Goal: Task Accomplishment & Management: Use online tool/utility

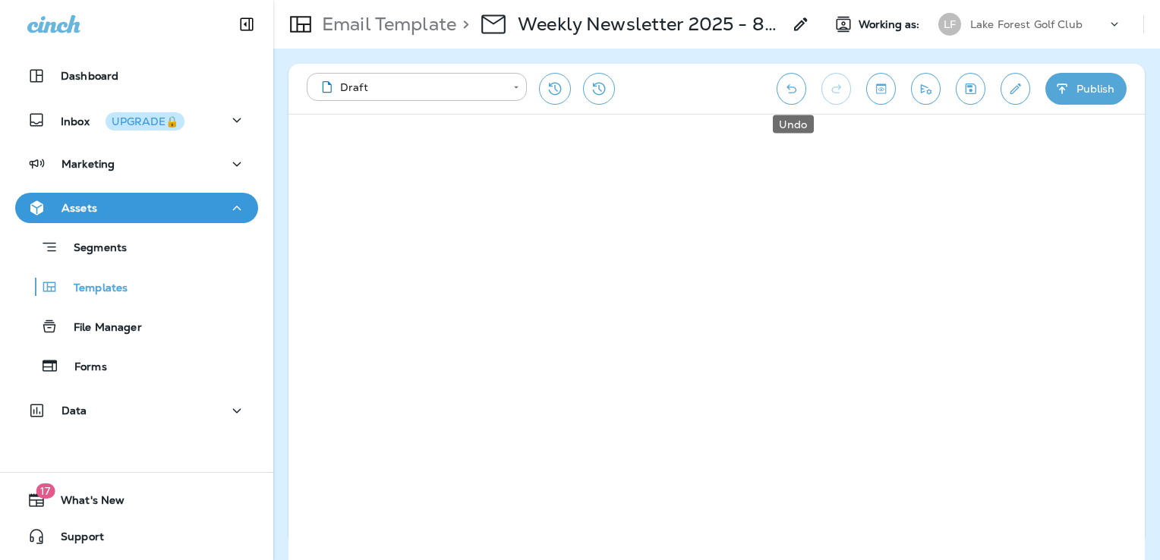
click at [792, 96] on icon "Undo" at bounding box center [792, 88] width 16 height 15
click at [796, 92] on icon "Undo" at bounding box center [792, 88] width 10 height 9
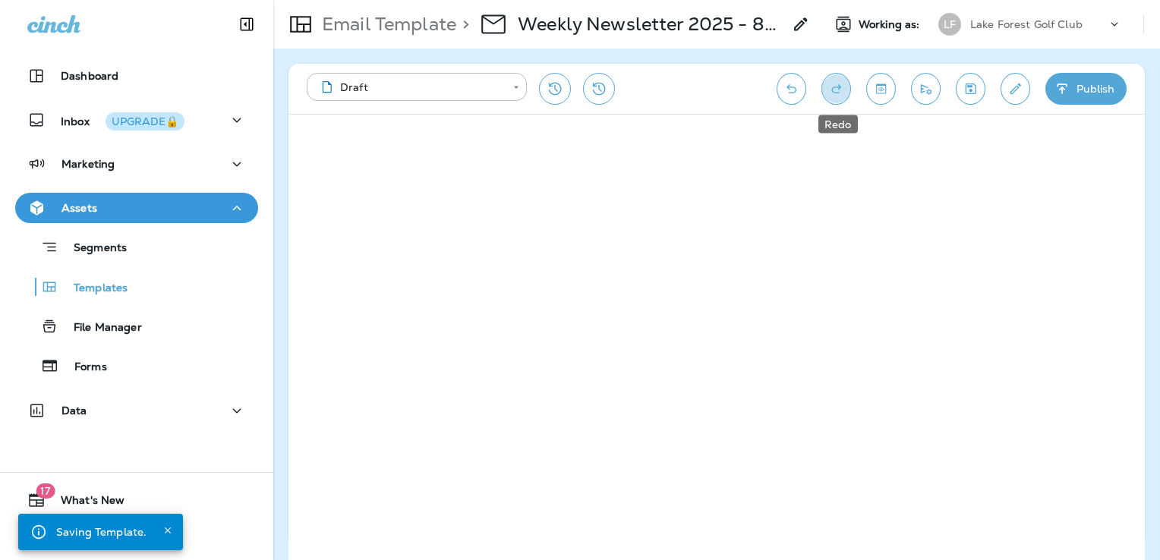
click at [838, 85] on icon "Redo" at bounding box center [836, 88] width 16 height 15
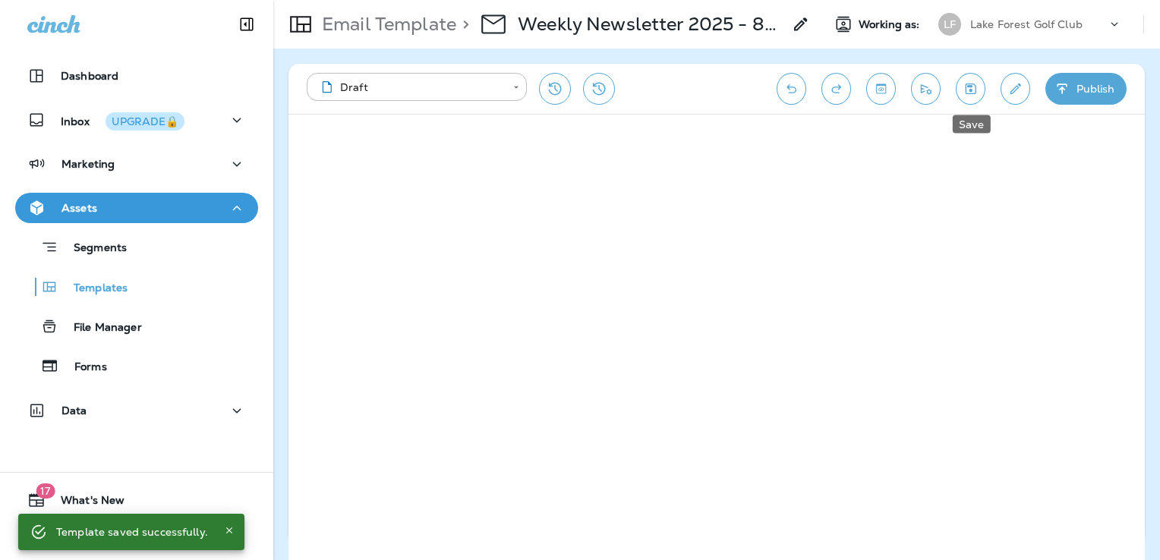
click at [962, 87] on button "Save" at bounding box center [971, 89] width 30 height 32
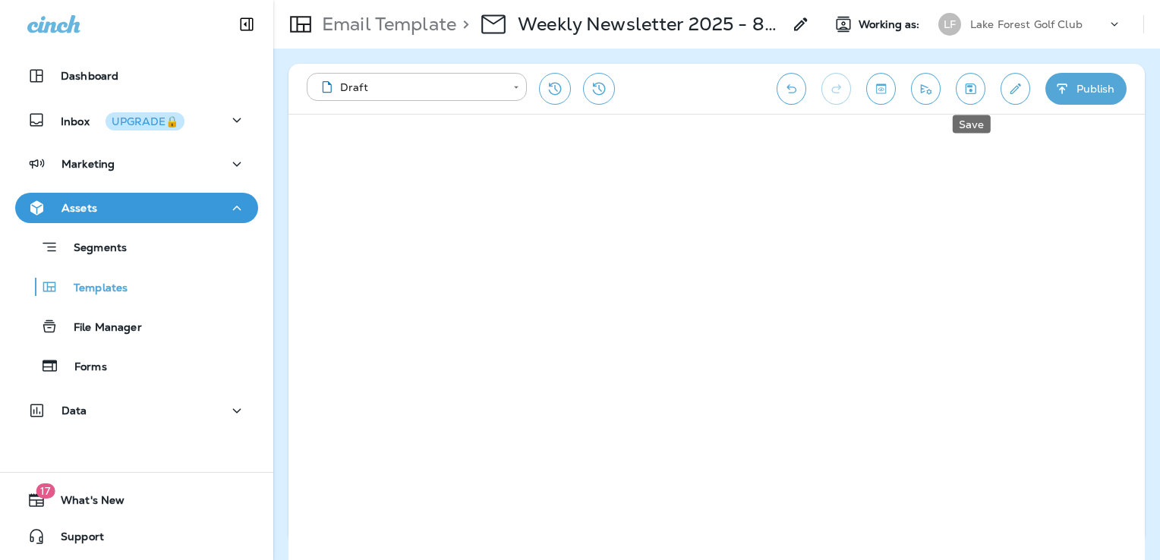
click at [970, 96] on button "Save" at bounding box center [971, 89] width 30 height 32
